Goal: Entertainment & Leisure: Browse casually

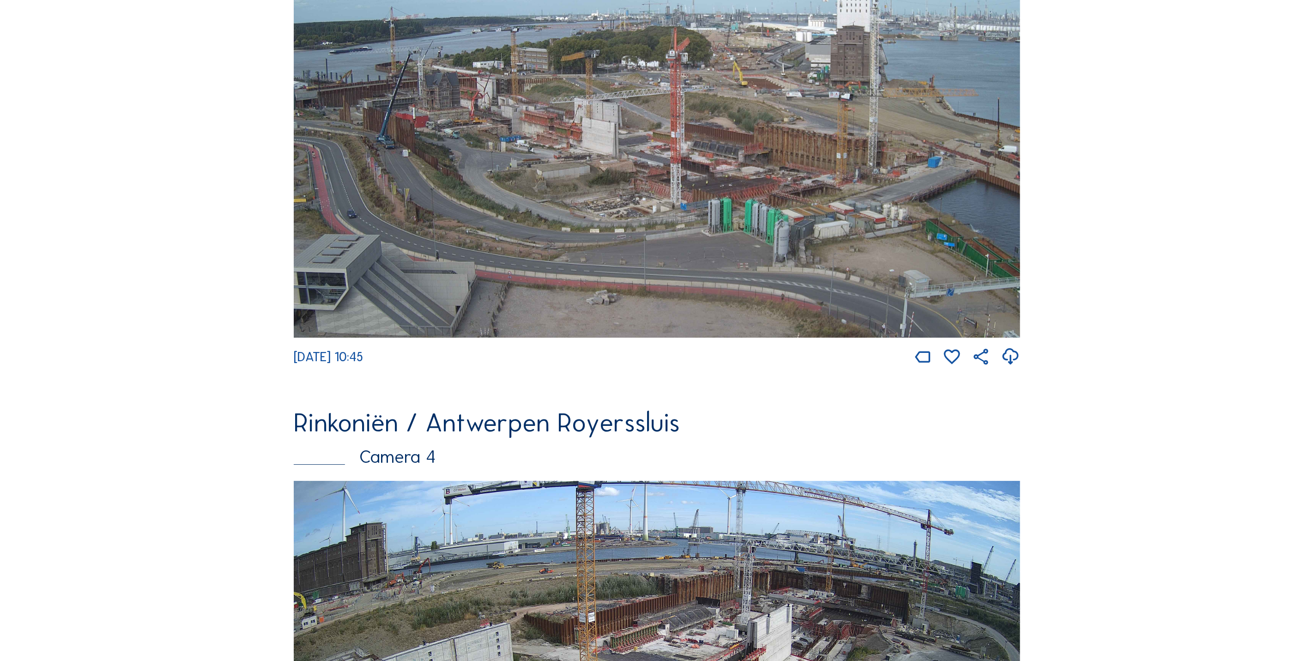
scroll to position [1802, 0]
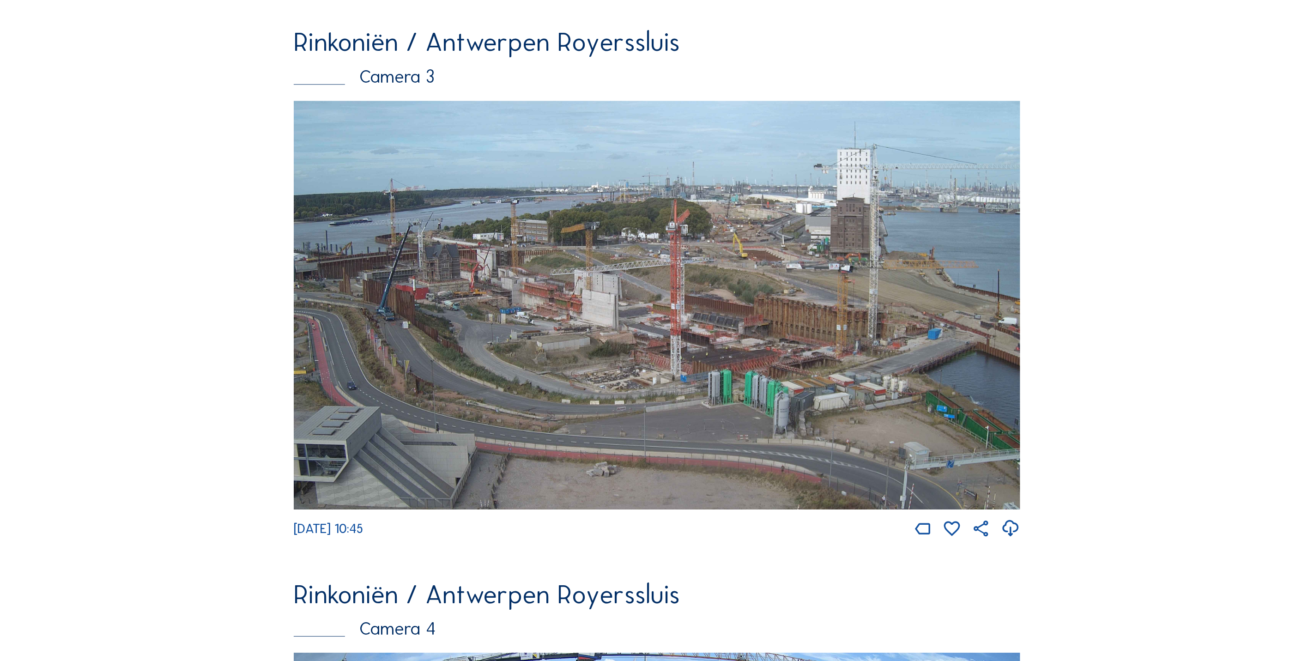
click at [735, 317] on img at bounding box center [657, 305] width 727 height 409
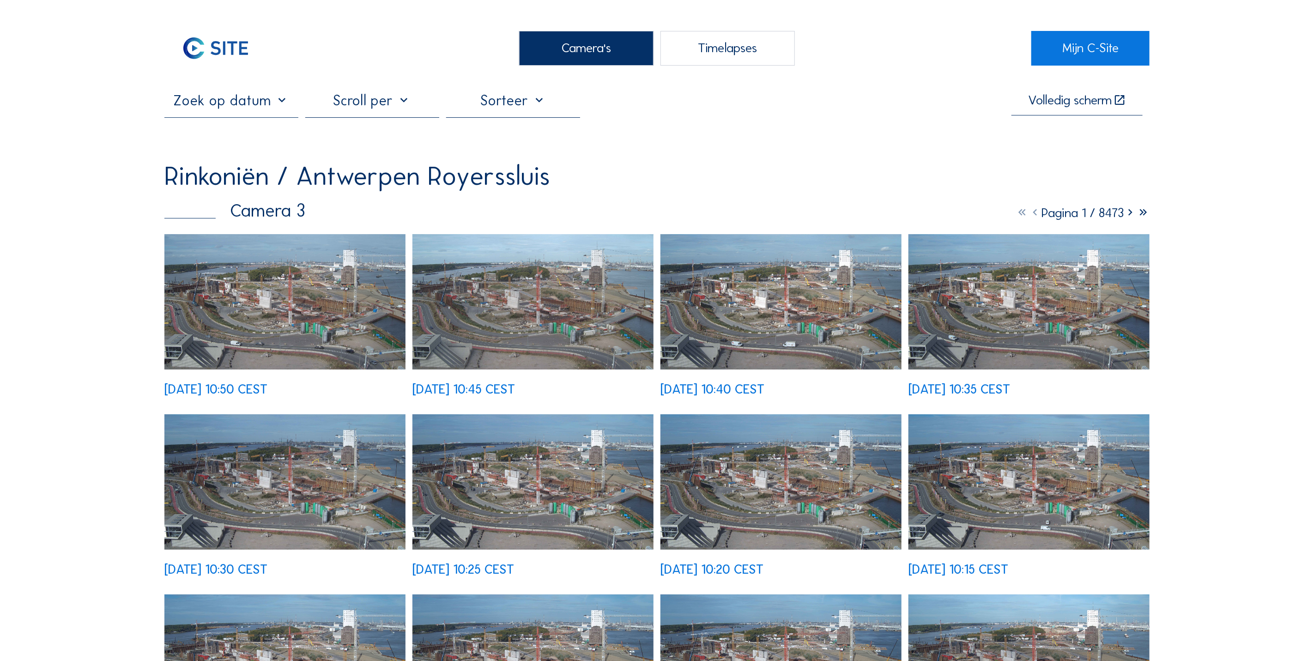
click at [303, 301] on img at bounding box center [284, 302] width 241 height 136
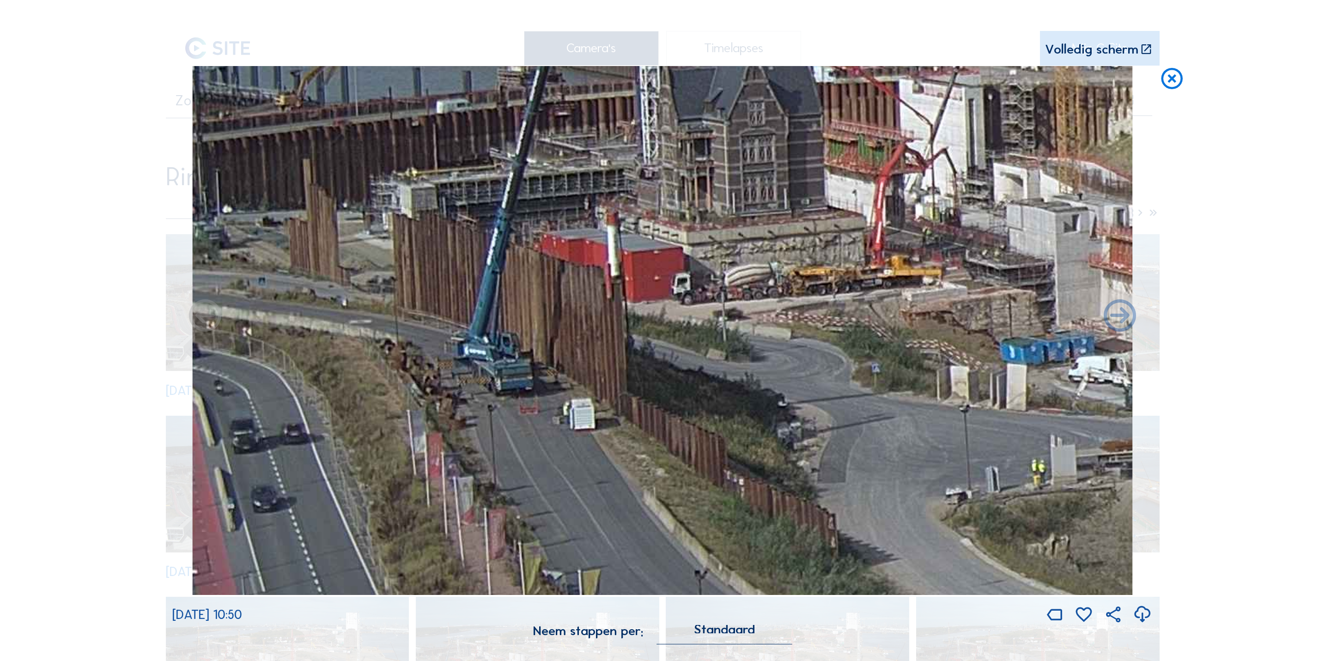
drag, startPoint x: 305, startPoint y: 416, endPoint x: 574, endPoint y: 376, distance: 272.4
click at [574, 376] on img at bounding box center [662, 330] width 940 height 529
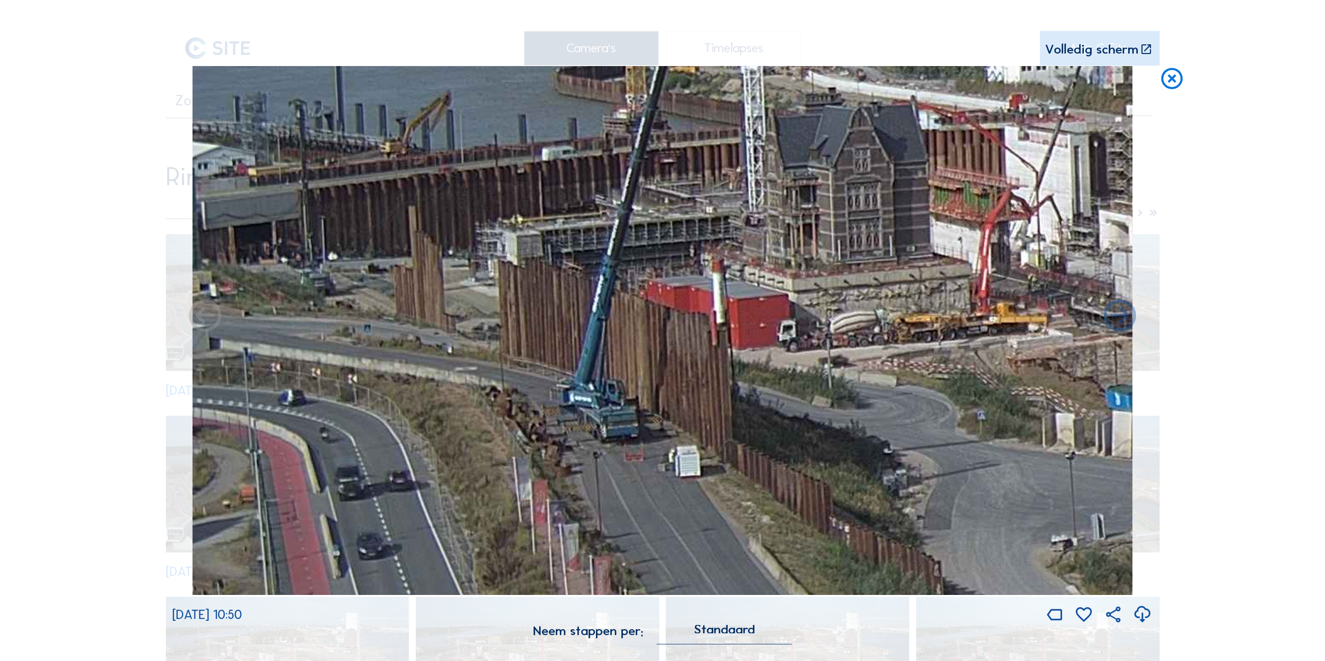
drag, startPoint x: 518, startPoint y: 373, endPoint x: 682, endPoint y: 420, distance: 170.2
click at [682, 420] on img at bounding box center [662, 330] width 940 height 529
click at [1166, 86] on icon at bounding box center [1172, 79] width 26 height 27
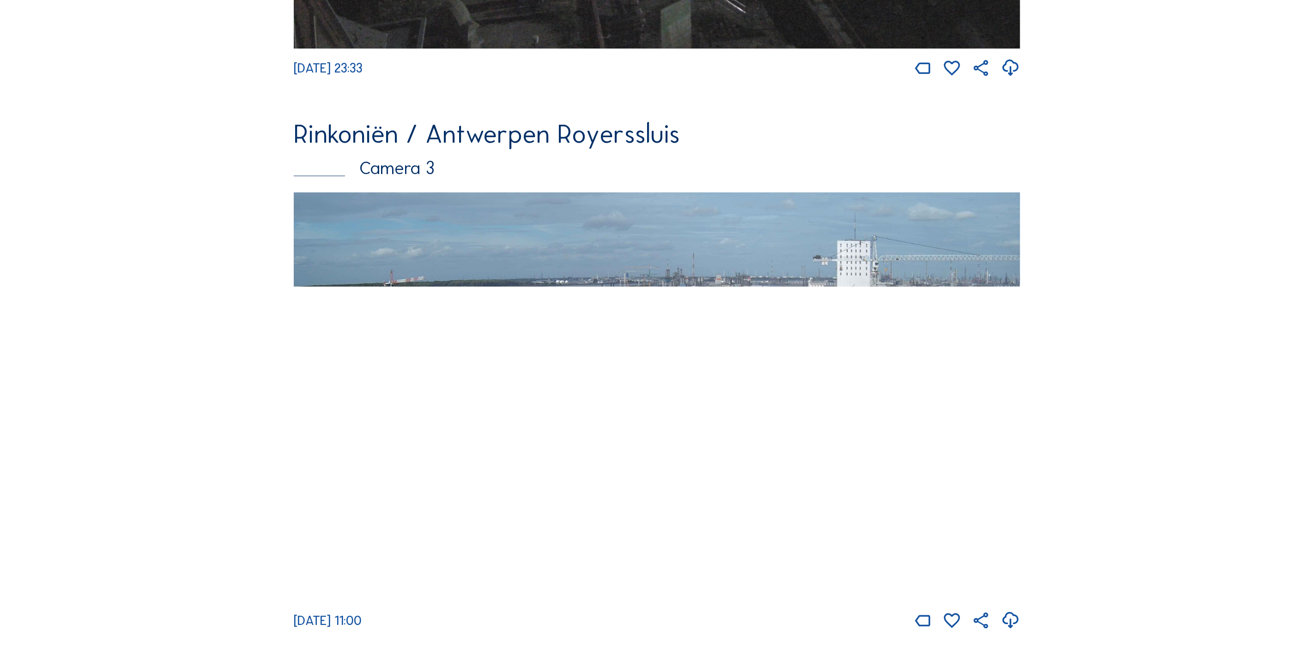
scroll to position [2014, 0]
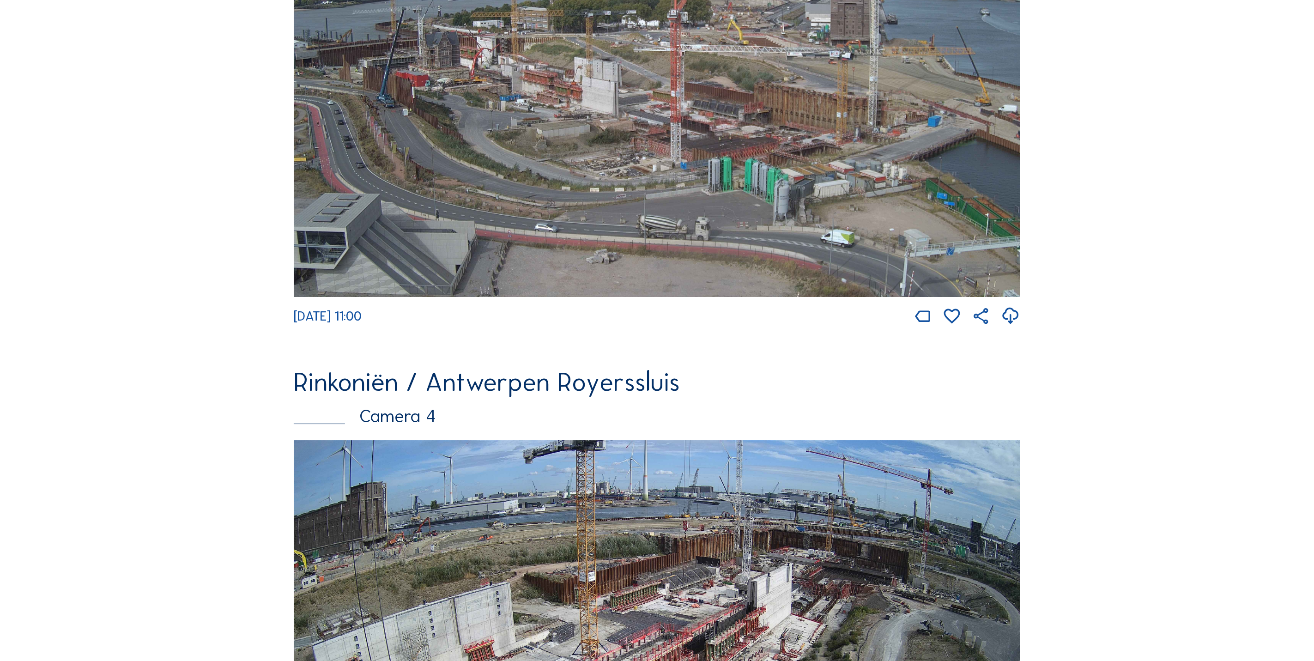
click at [511, 139] on img at bounding box center [657, 92] width 727 height 409
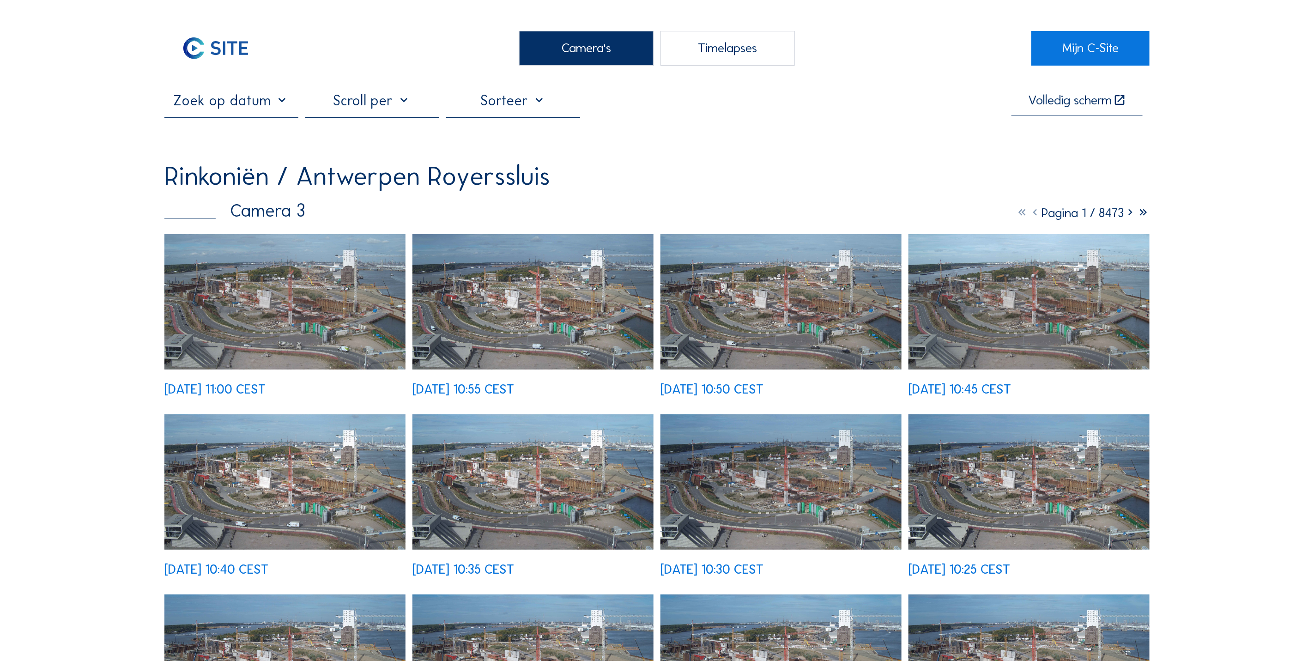
click at [301, 291] on img at bounding box center [284, 302] width 241 height 136
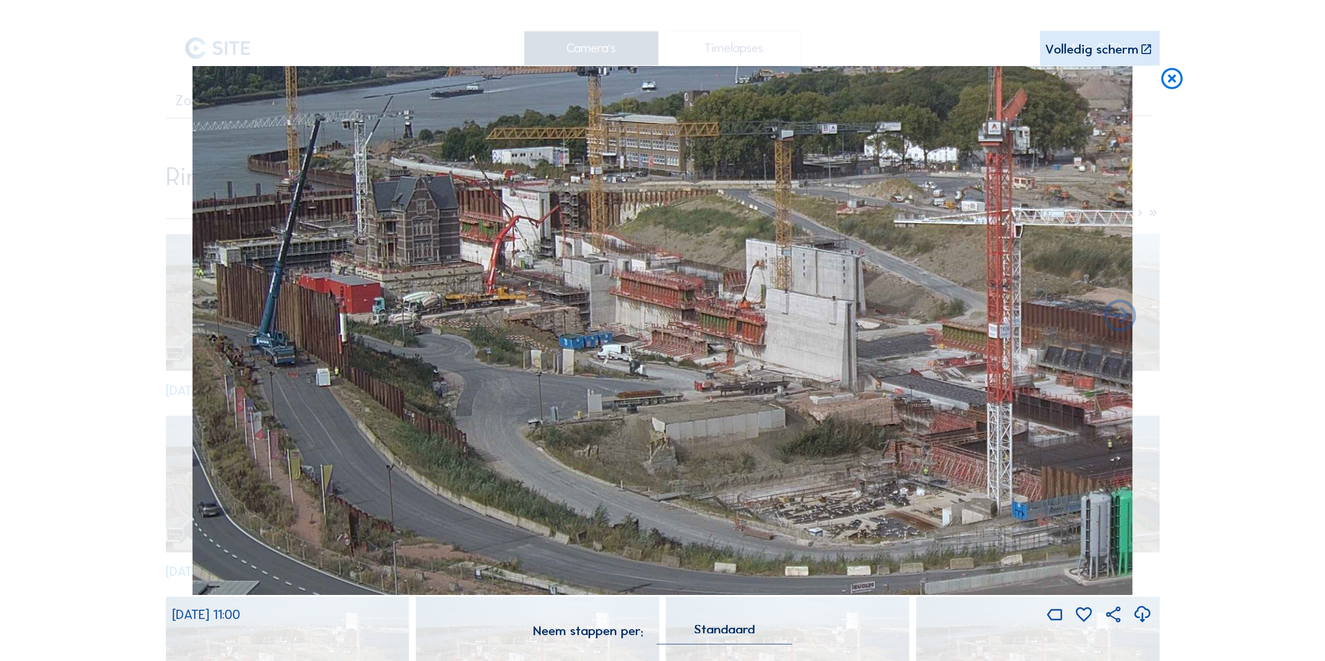
click at [1180, 82] on icon at bounding box center [1172, 79] width 26 height 27
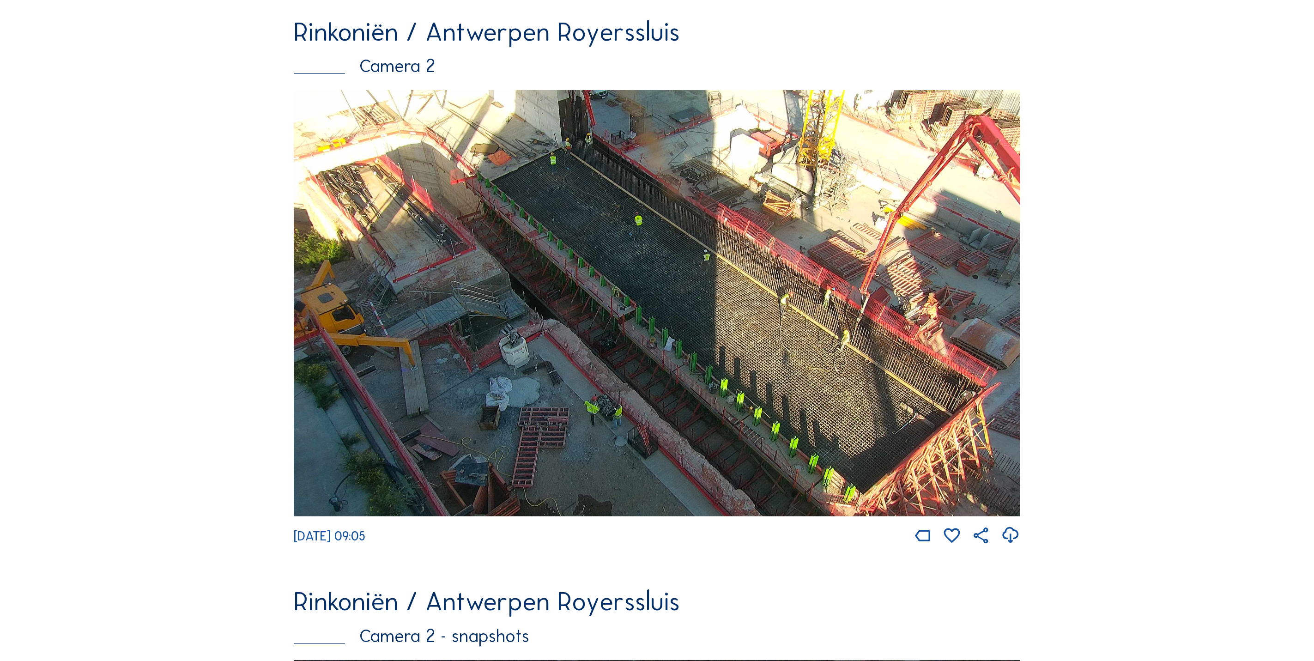
scroll to position [118, 0]
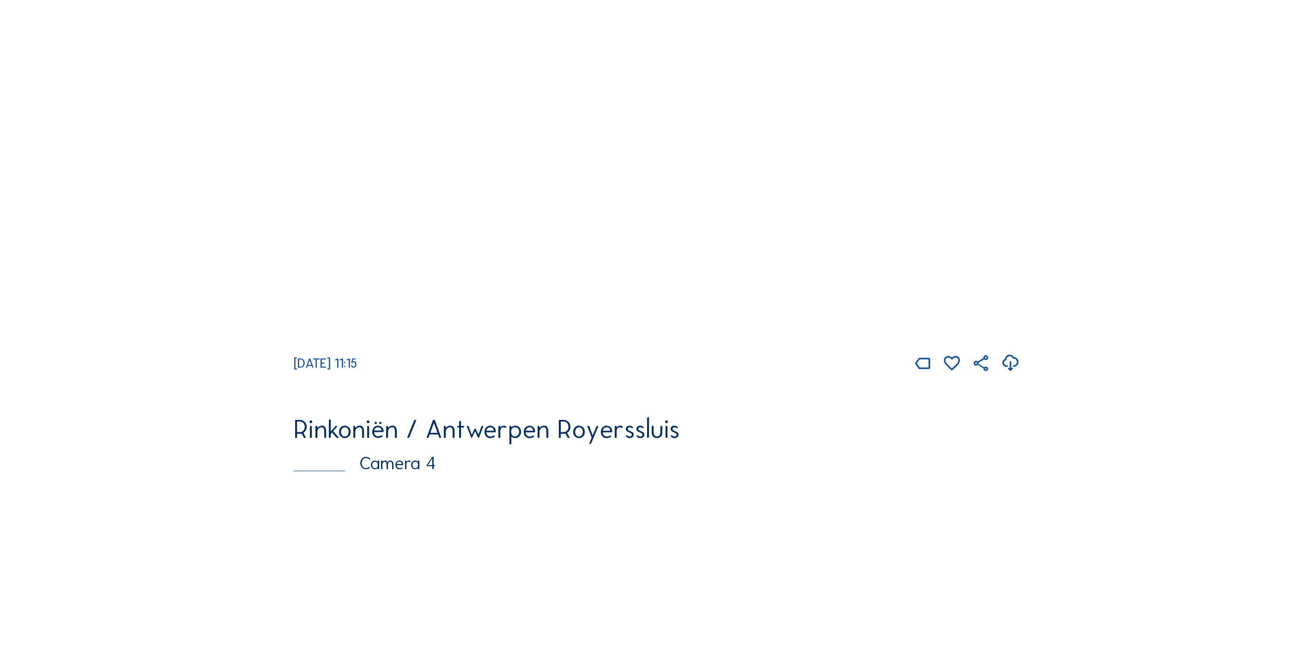
scroll to position [1945, 0]
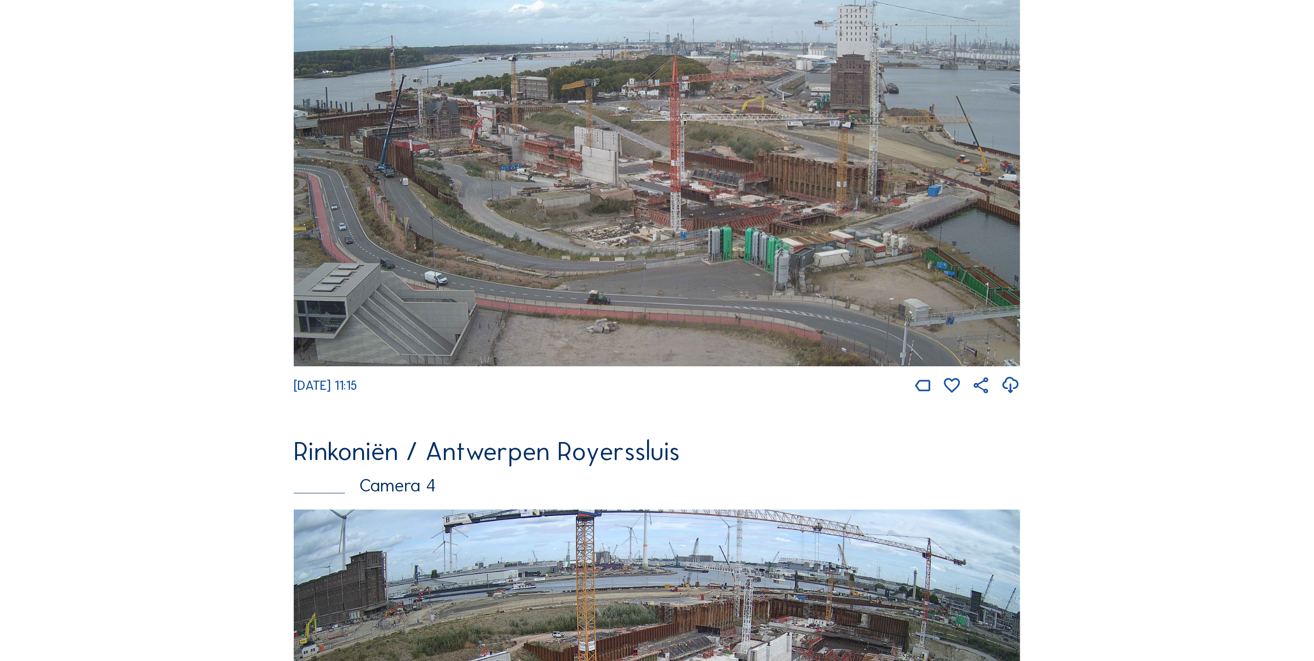
click at [606, 152] on img at bounding box center [657, 161] width 727 height 409
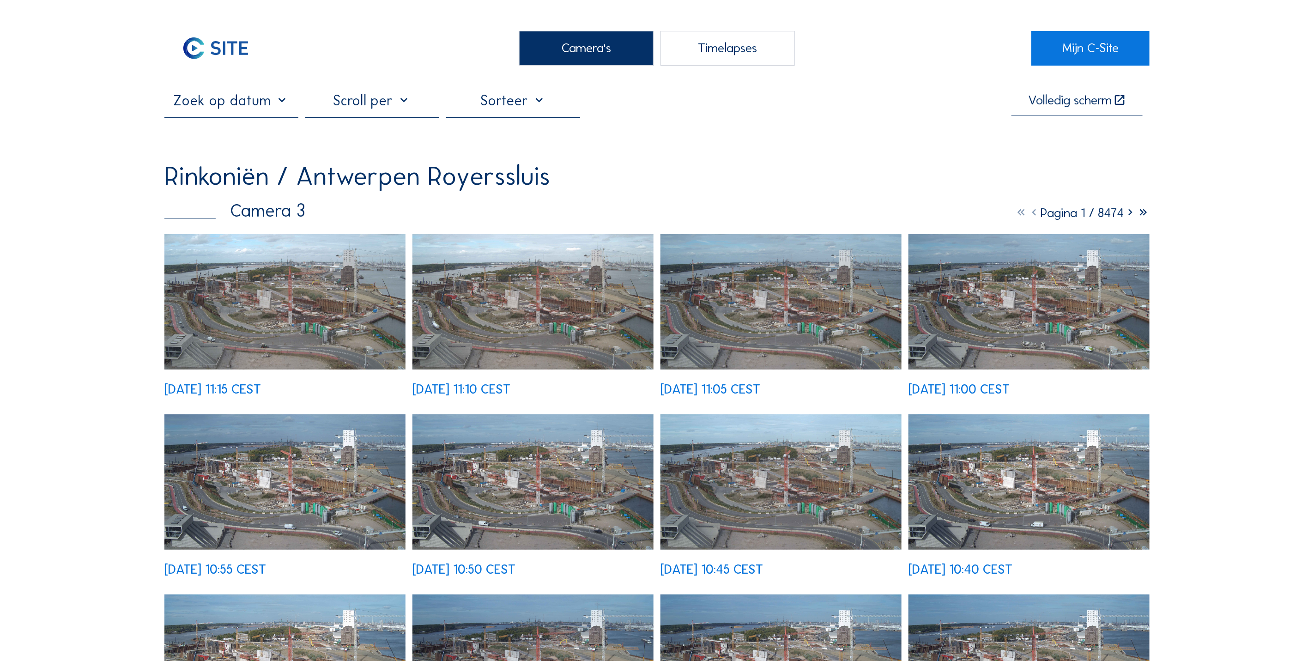
click at [322, 282] on img at bounding box center [284, 302] width 241 height 136
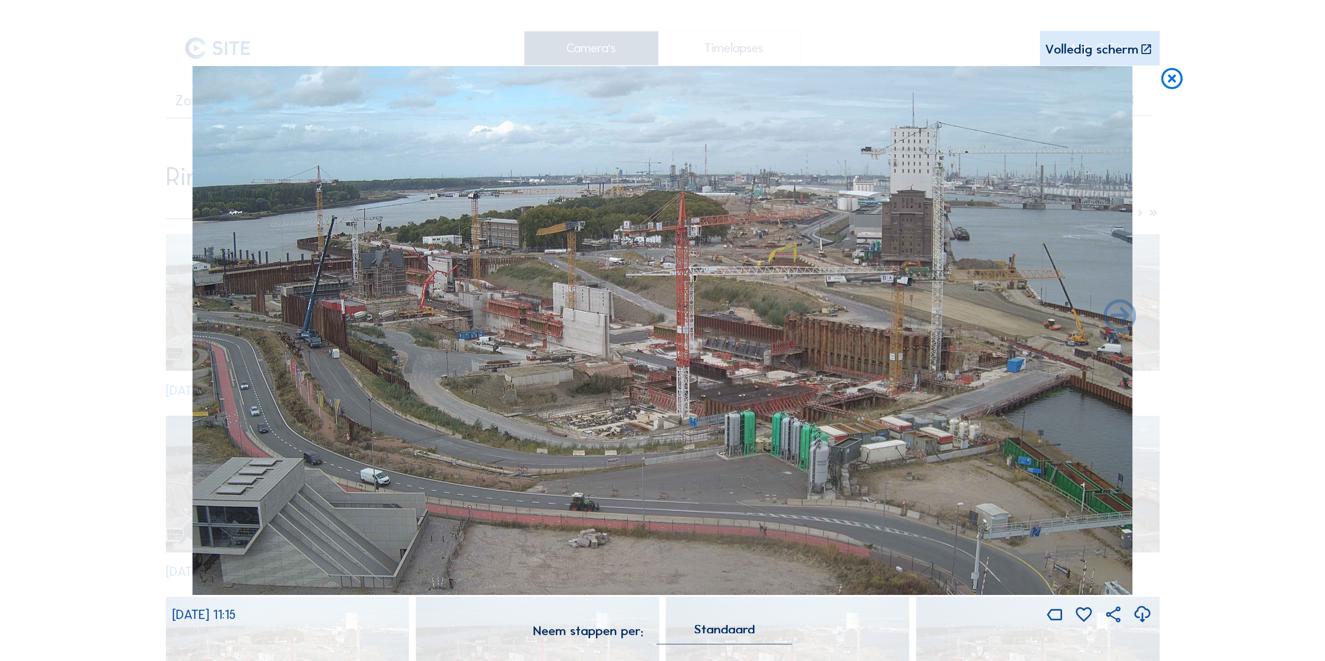
click at [1172, 79] on icon at bounding box center [1172, 79] width 26 height 27
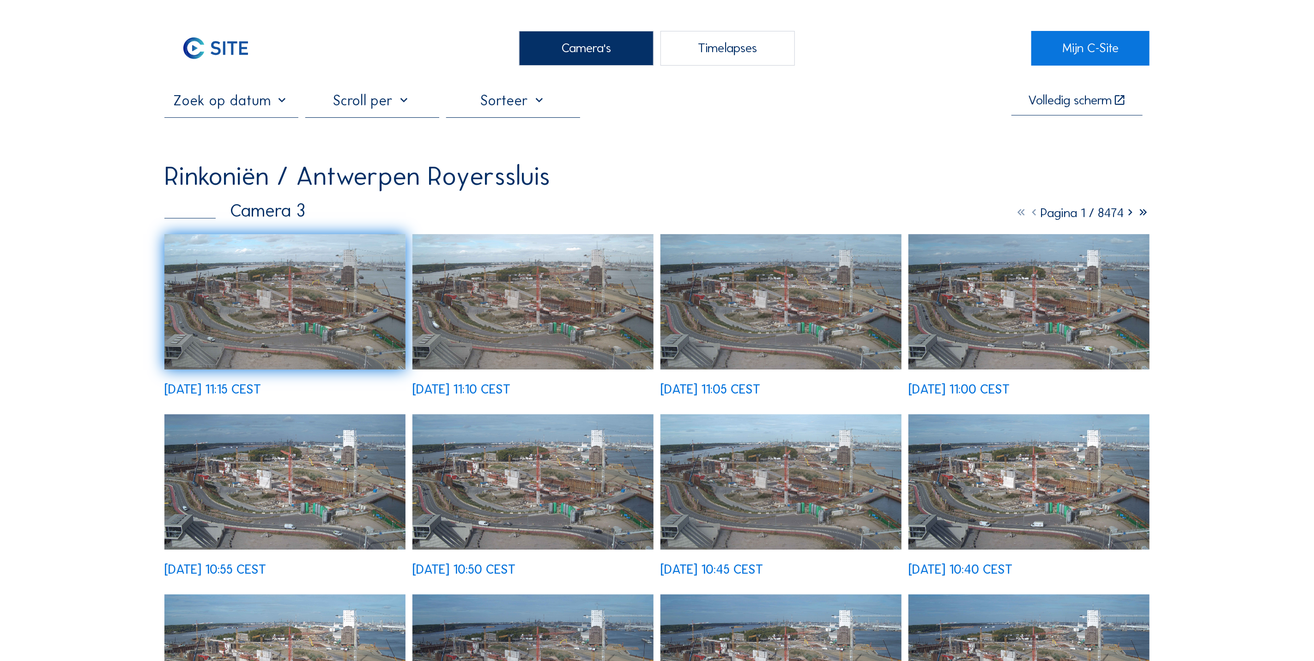
click at [487, 300] on img at bounding box center [533, 302] width 241 height 136
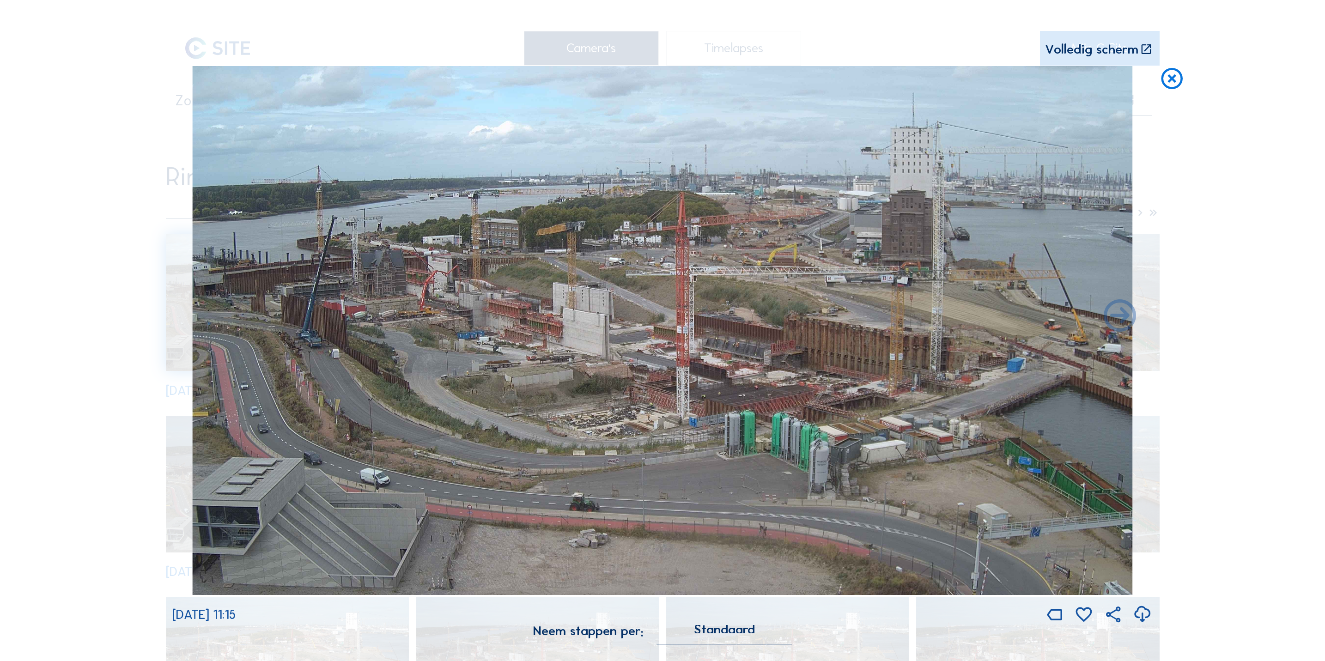
click at [1177, 86] on icon at bounding box center [1172, 79] width 26 height 27
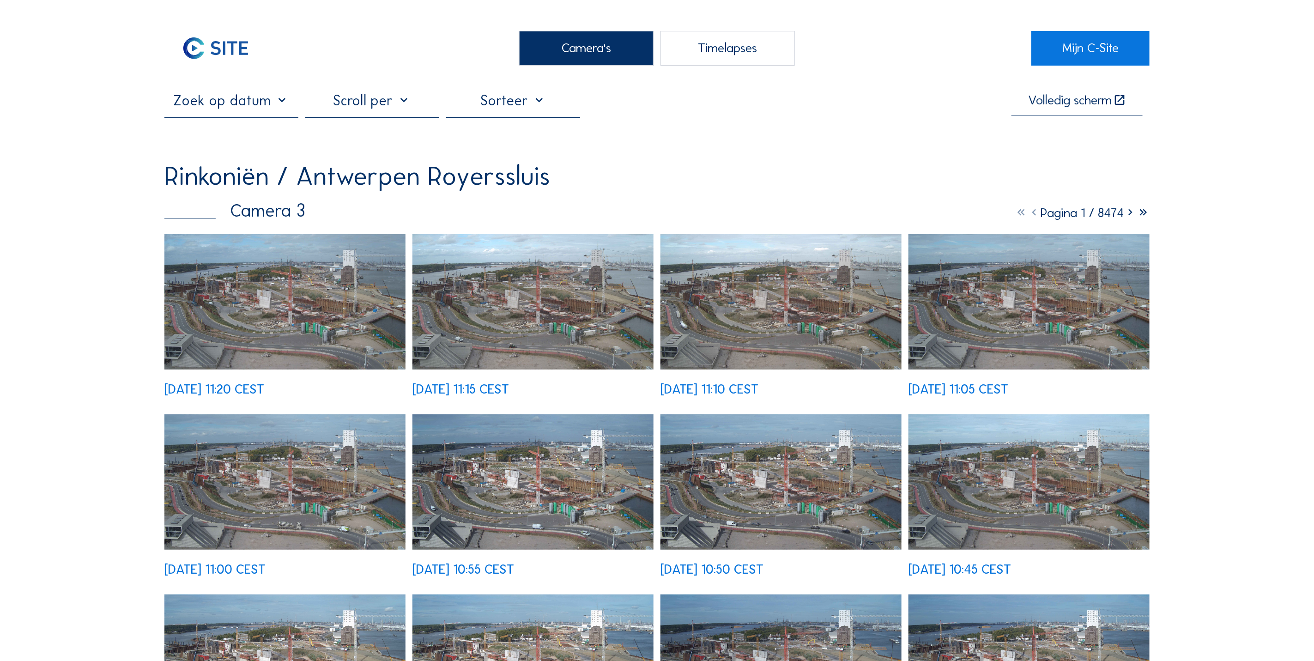
click at [304, 254] on img at bounding box center [284, 302] width 241 height 136
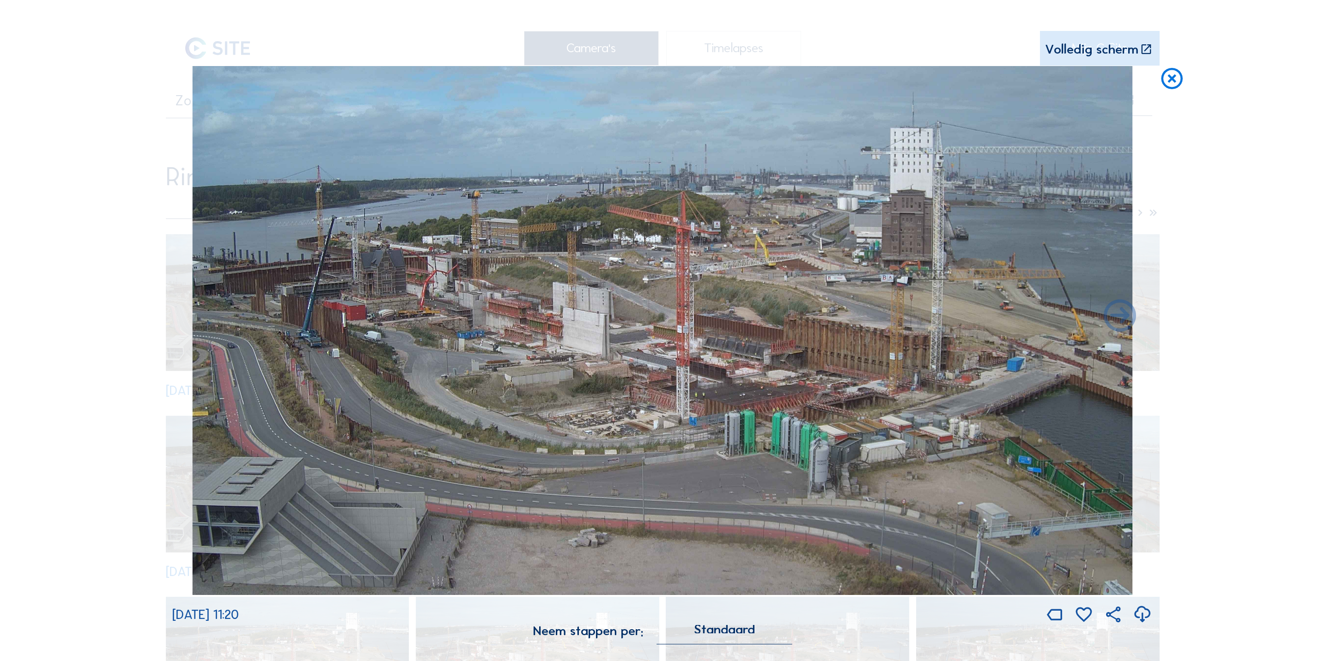
click at [1166, 88] on icon at bounding box center [1172, 79] width 26 height 27
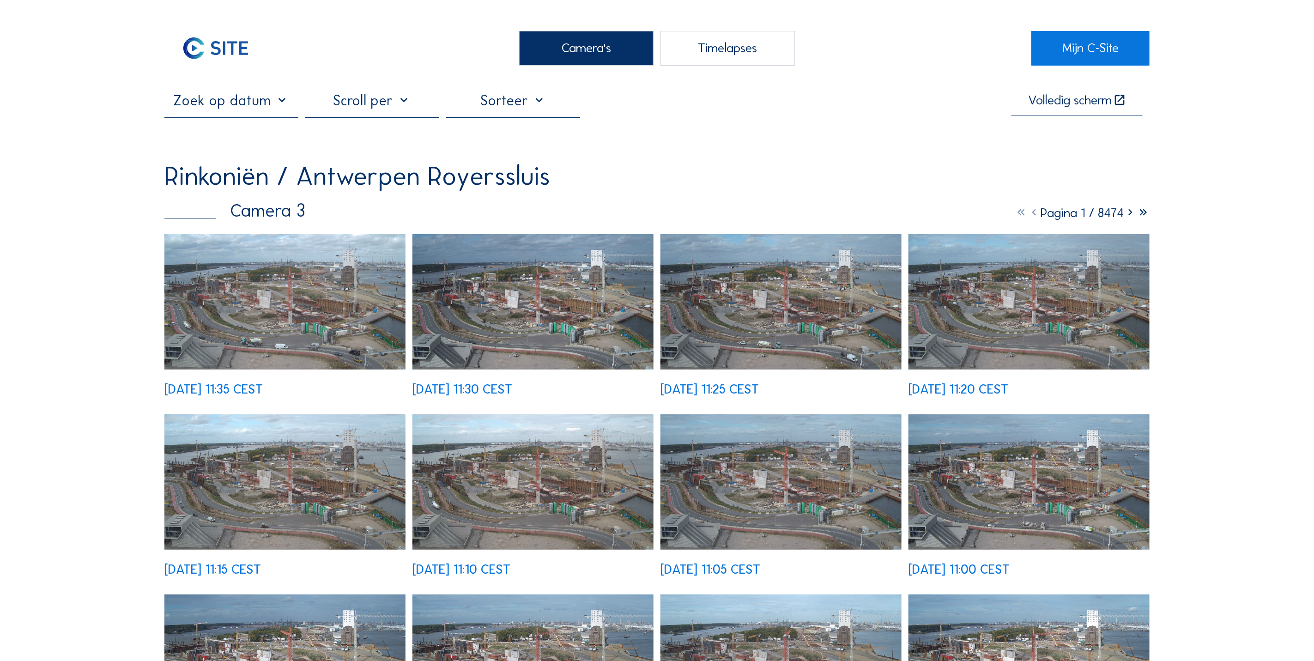
click at [281, 319] on img at bounding box center [284, 302] width 241 height 136
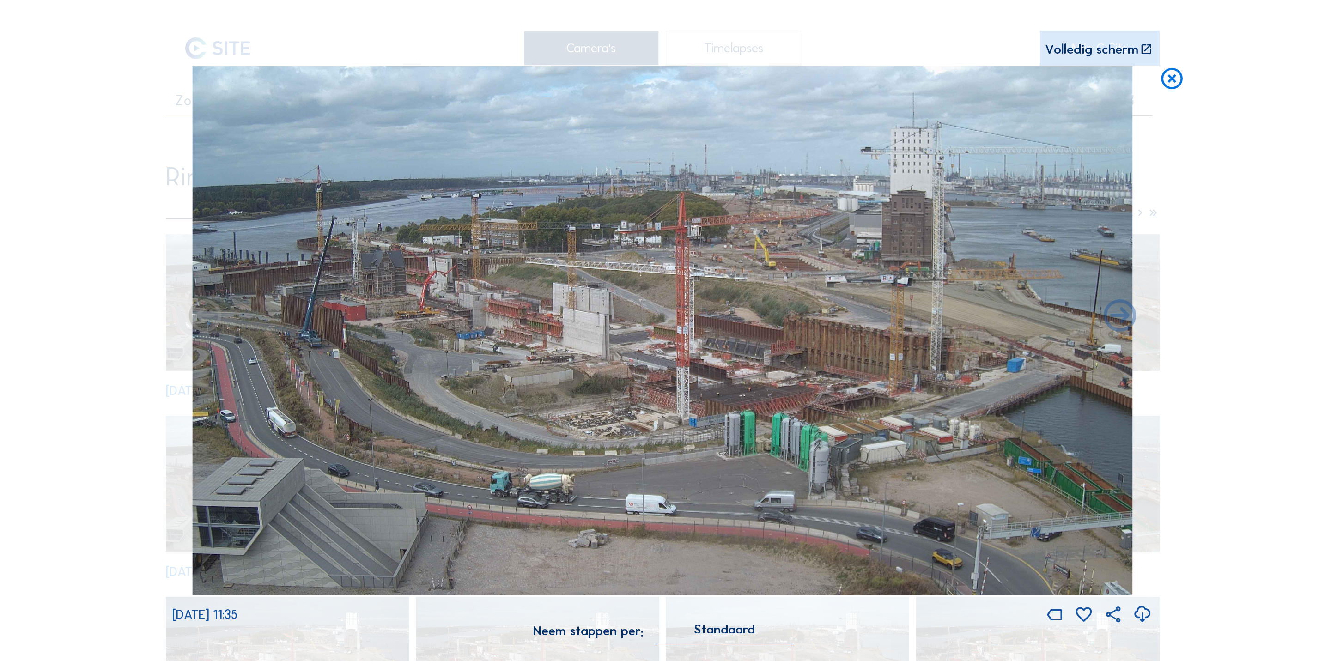
click at [1181, 80] on icon at bounding box center [1172, 79] width 26 height 27
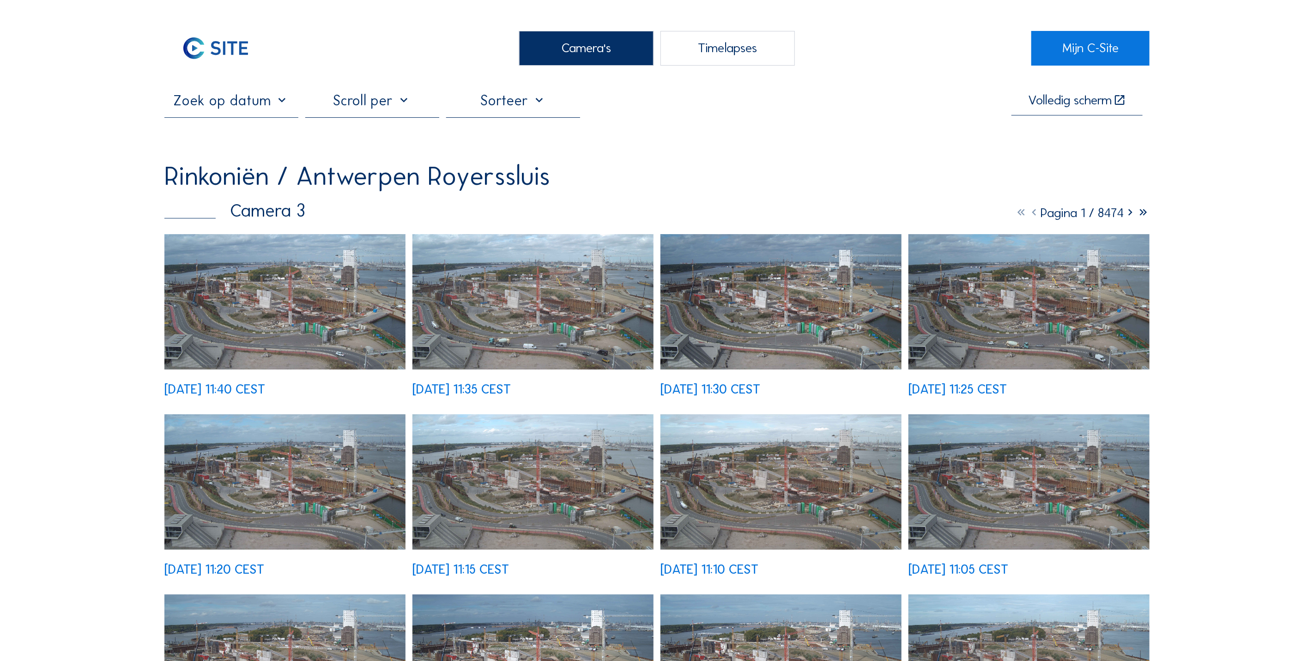
click at [333, 302] on img at bounding box center [284, 302] width 241 height 136
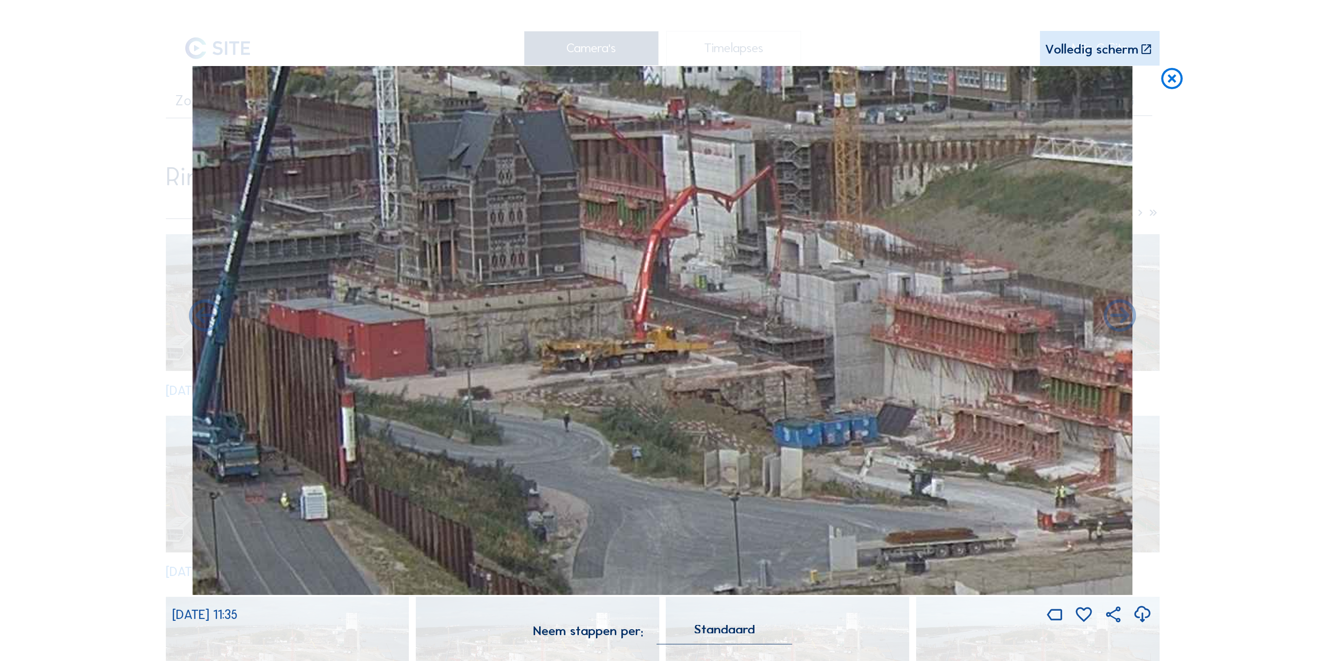
click at [1166, 81] on icon at bounding box center [1172, 79] width 26 height 27
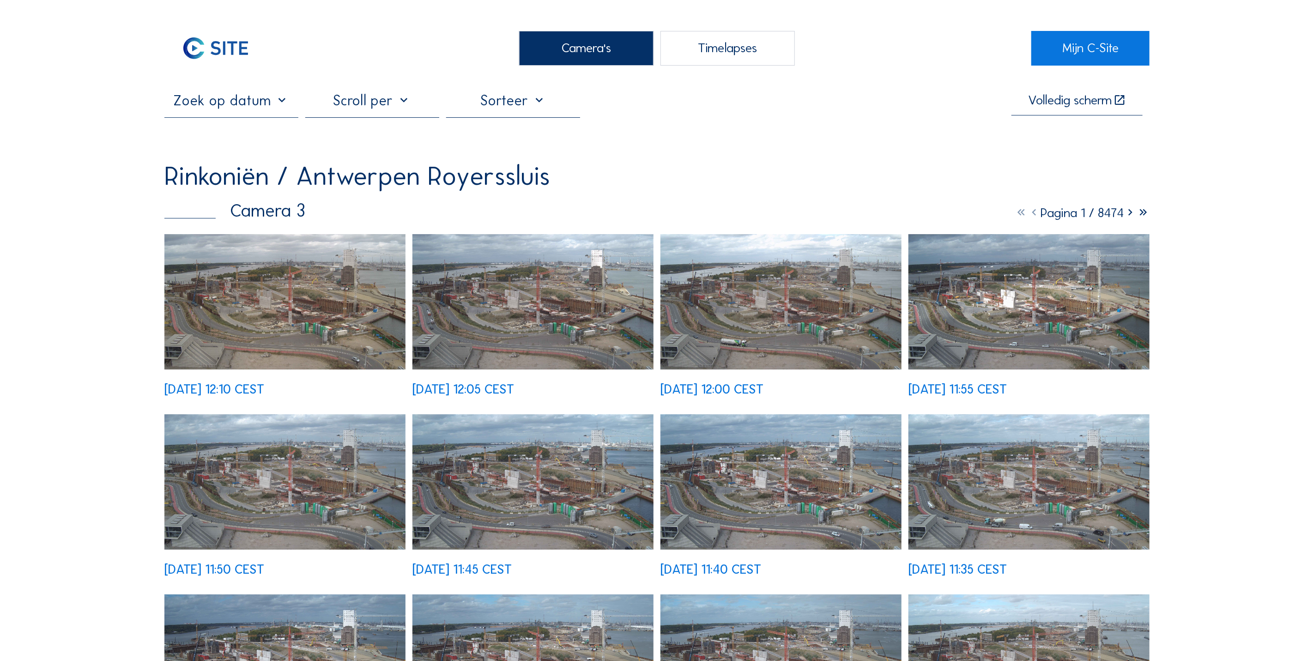
click at [304, 351] on img at bounding box center [284, 302] width 241 height 136
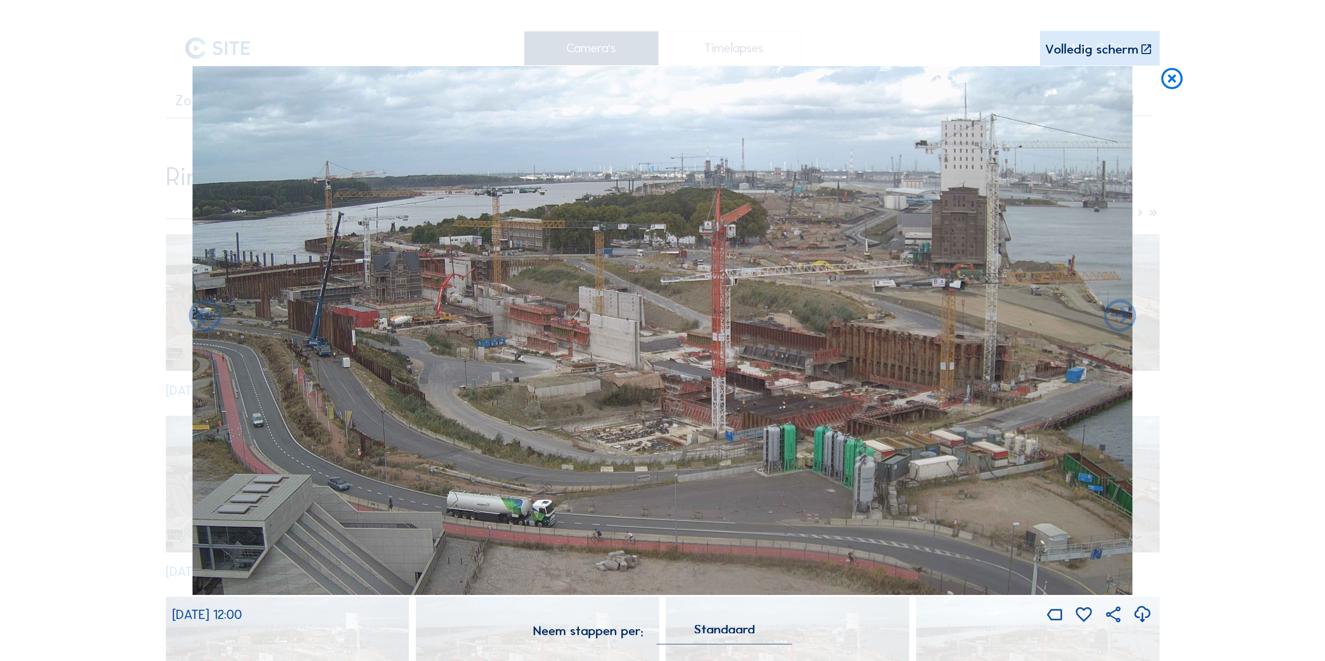
click at [1184, 82] on icon at bounding box center [1172, 79] width 26 height 27
